Goal: Check status: Check status

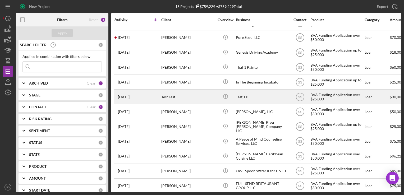
scroll to position [63, 0]
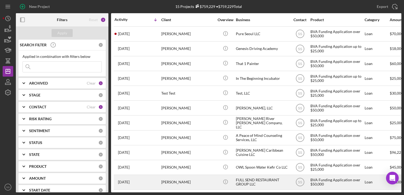
click at [176, 182] on div "[PERSON_NAME]" at bounding box center [187, 182] width 53 height 14
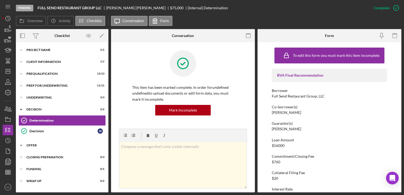
click at [76, 144] on div "Offer" at bounding box center [63, 145] width 75 height 3
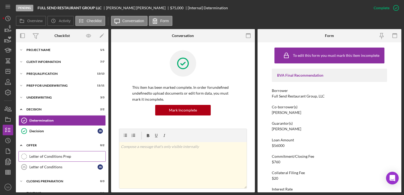
click at [71, 155] on div "Letter of Conditions Prep" at bounding box center [67, 156] width 76 height 4
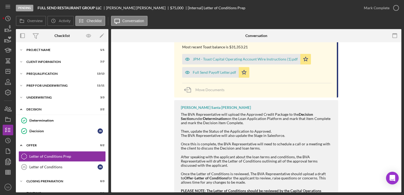
scroll to position [140, 0]
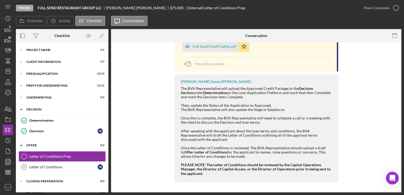
click at [52, 107] on div "Icon/Expander Decision 2 / 2" at bounding box center [62, 109] width 93 height 11
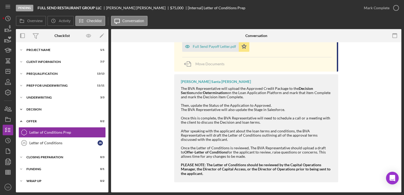
click at [39, 111] on div "Decision" at bounding box center [63, 109] width 75 height 3
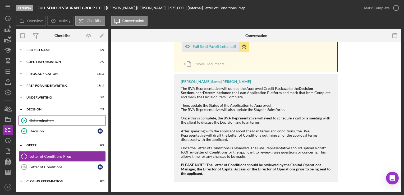
click at [41, 121] on div "Determination" at bounding box center [67, 120] width 76 height 4
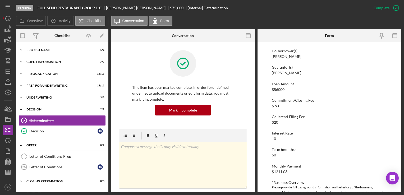
scroll to position [88, 0]
